Goal: Information Seeking & Learning: Learn about a topic

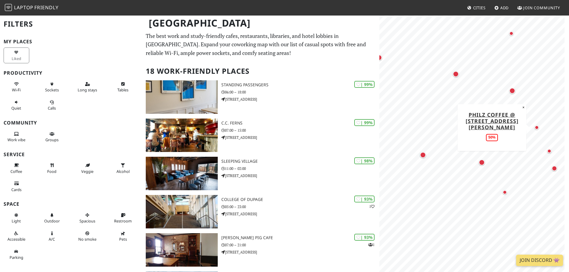
click at [537, 128] on div "Map marker" at bounding box center [536, 127] width 4 height 4
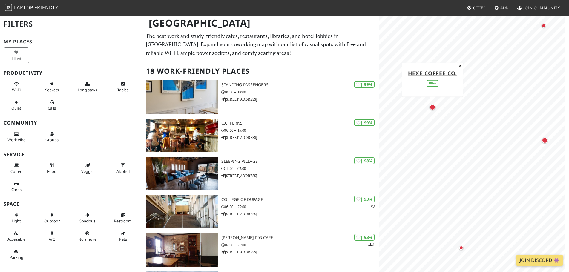
click at [430, 108] on div "Map marker" at bounding box center [432, 107] width 6 height 6
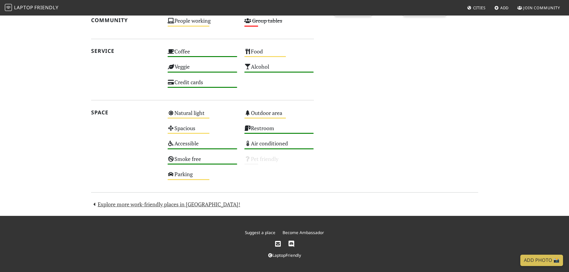
scroll to position [147, 0]
